Goal: Information Seeking & Learning: Find specific fact

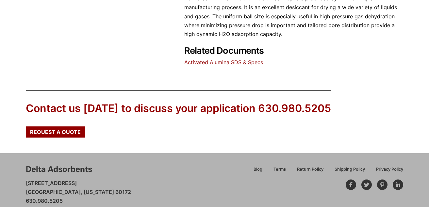
scroll to position [353, 0]
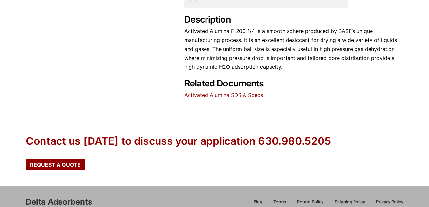
click at [239, 92] on link "Activated Alumina SDS & Specs" at bounding box center [223, 95] width 79 height 7
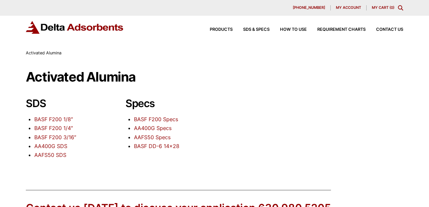
click at [51, 119] on link "BASF F200 1/8″" at bounding box center [53, 119] width 39 height 7
click at [158, 118] on link "BASF F200 Specs" at bounding box center [156, 119] width 44 height 7
click at [284, 118] on div "SDS BASF F200 1/8″ BASF F200 1/4″ BASF F200 3/16″ AA400G SDS AAFS50 SDS Specs B…" at bounding box center [215, 131] width 378 height 69
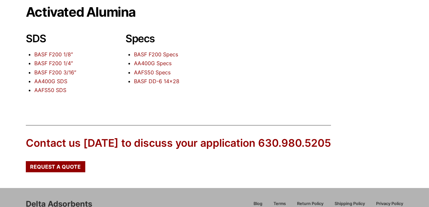
scroll to position [65, 0]
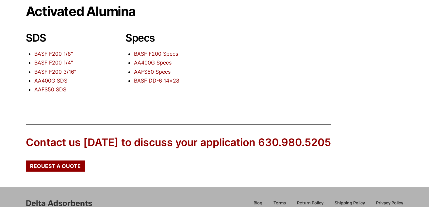
click at [147, 62] on link "AA400G Specs" at bounding box center [153, 62] width 38 height 7
click at [161, 69] on link "AAFS50 Specs" at bounding box center [152, 71] width 37 height 7
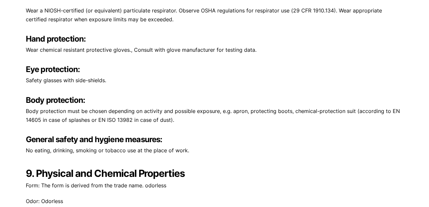
scroll to position [1602, 0]
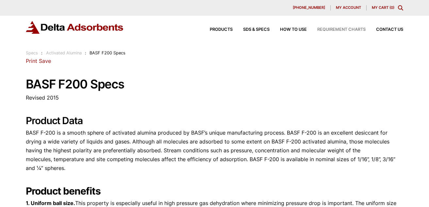
click at [330, 29] on span "Requirement Charts" at bounding box center [341, 29] width 48 height 4
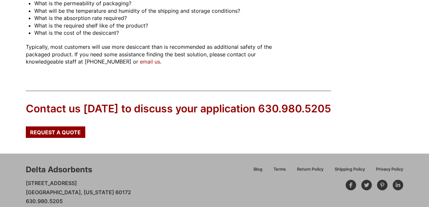
scroll to position [193, 0]
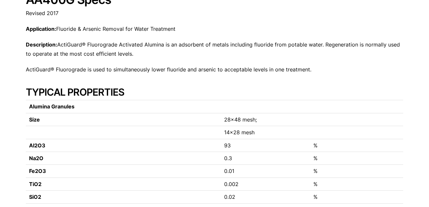
scroll to position [84, 0]
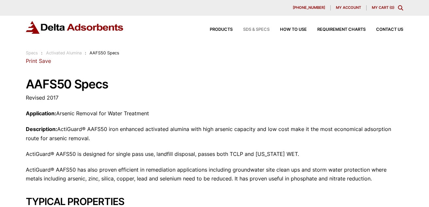
click at [263, 29] on span "SDS & SPECS" at bounding box center [256, 29] width 26 height 4
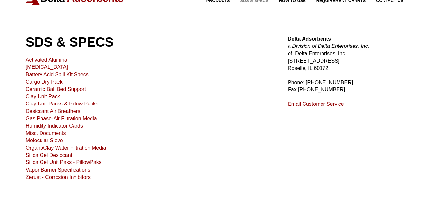
scroll to position [33, 0]
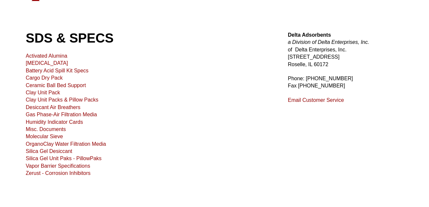
click at [55, 107] on link "Desiccant Air Breathers" at bounding box center [53, 107] width 55 height 6
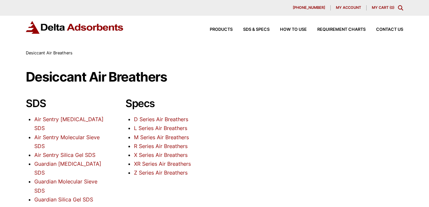
click at [82, 136] on link "Air Sentry Molecular Sieve SDS" at bounding box center [66, 141] width 65 height 15
drag, startPoint x: 237, startPoint y: 153, endPoint x: 230, endPoint y: 152, distance: 6.9
click at [237, 153] on div "SDS Air Sentry Activated Carbon SDS Air Sentry Molecular Sieve SDS Air Sentry S…" at bounding box center [215, 153] width 378 height 113
click at [145, 128] on link "L Series Air Breathers" at bounding box center [160, 128] width 53 height 7
click at [253, 97] on div "SDS Air Sentry Activated Carbon SDS Air Sentry Molecular Sieve SDS Air Sentry S…" at bounding box center [215, 153] width 378 height 113
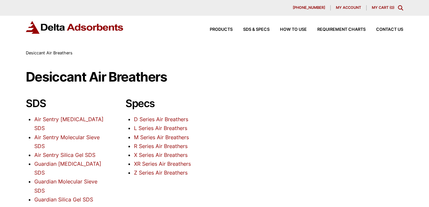
click at [265, 107] on div "SDS Air Sentry Activated Carbon SDS Air Sentry Molecular Sieve SDS Air Sentry S…" at bounding box center [215, 153] width 378 height 113
click at [252, 29] on span "SDS & SPECS" at bounding box center [256, 29] width 26 height 4
click at [252, 88] on div "Desiccant Air Breathers SDS Air Sentry Activated Carbon SDS Air Sentry Molecula…" at bounding box center [215, 140] width 378 height 141
click at [338, 95] on div "Desiccant Air Breathers SDS Air Sentry Activated Carbon SDS Air Sentry Molecula…" at bounding box center [215, 140] width 378 height 141
drag, startPoint x: 348, startPoint y: 97, endPoint x: 371, endPoint y: 77, distance: 30.6
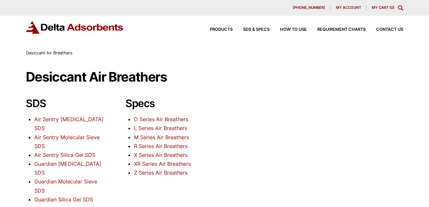
click at [350, 97] on div "SDS Air Sentry Activated Carbon SDS Air Sentry Molecular Sieve SDS Air Sentry S…" at bounding box center [215, 153] width 378 height 113
